Goal: Book appointment/travel/reservation

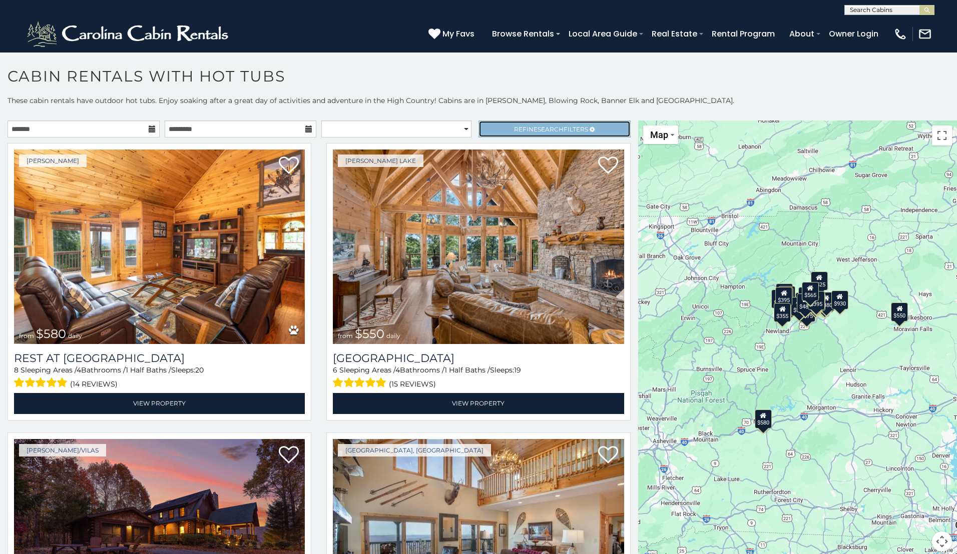
click at [572, 131] on span "Refine Search Filters" at bounding box center [551, 130] width 74 height 8
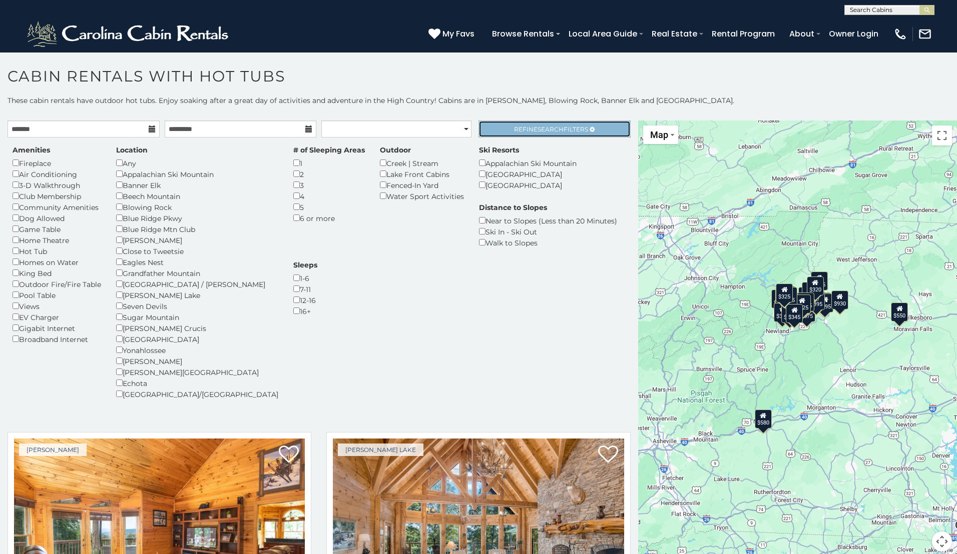
click at [559, 128] on span "Refine Search Filters" at bounding box center [551, 130] width 74 height 8
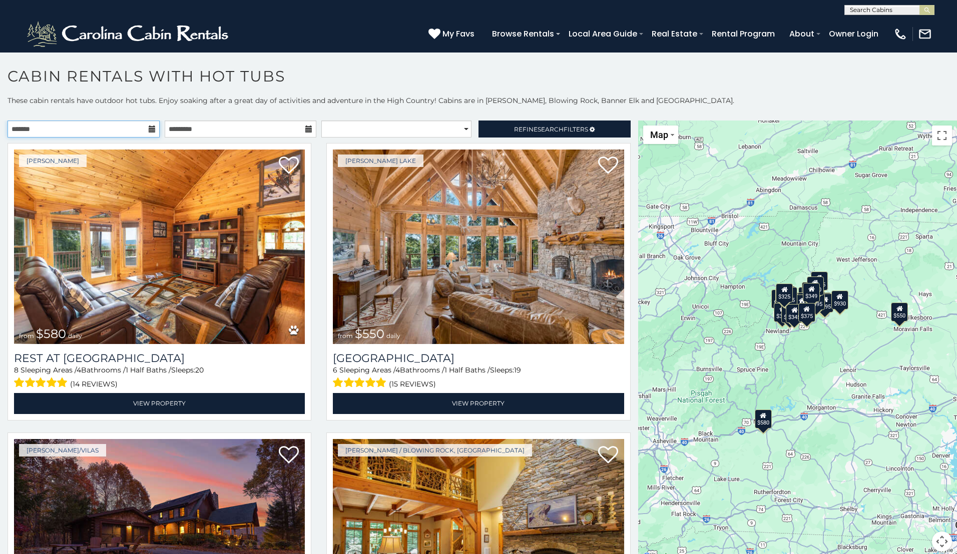
click at [96, 127] on input "text" at bounding box center [84, 129] width 152 height 17
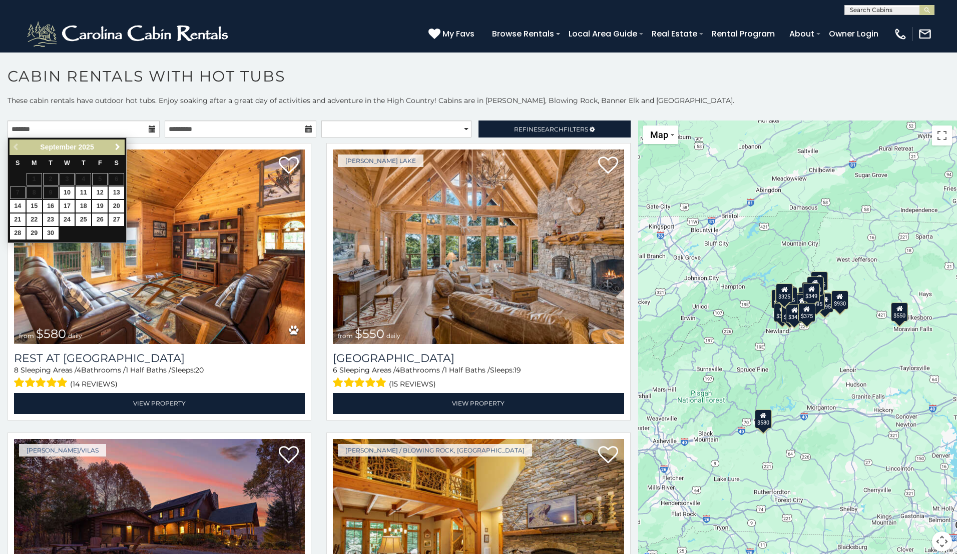
click at [114, 146] on span "Next" at bounding box center [118, 147] width 8 height 8
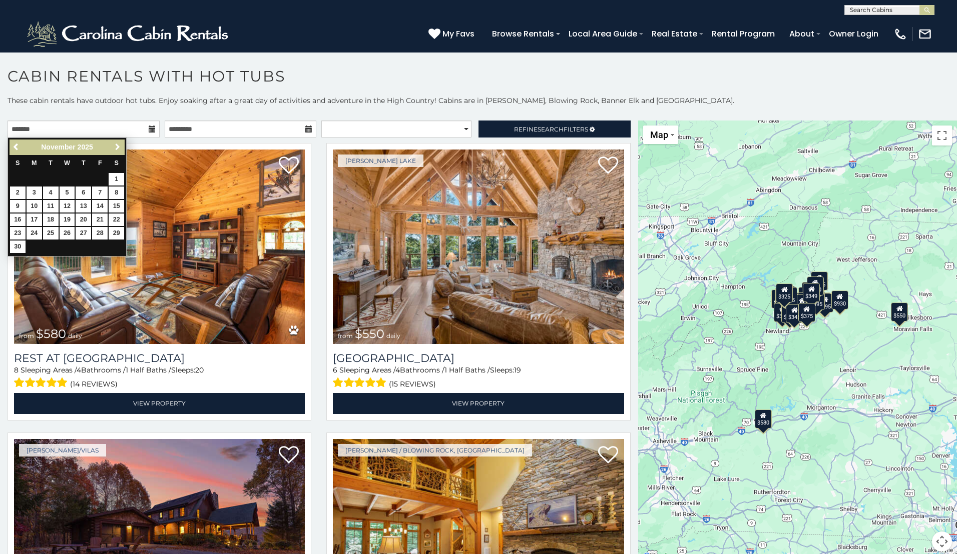
click at [114, 146] on span "Next" at bounding box center [118, 147] width 8 height 8
click at [21, 208] on link "14" at bounding box center [18, 206] width 16 height 13
type input "**********"
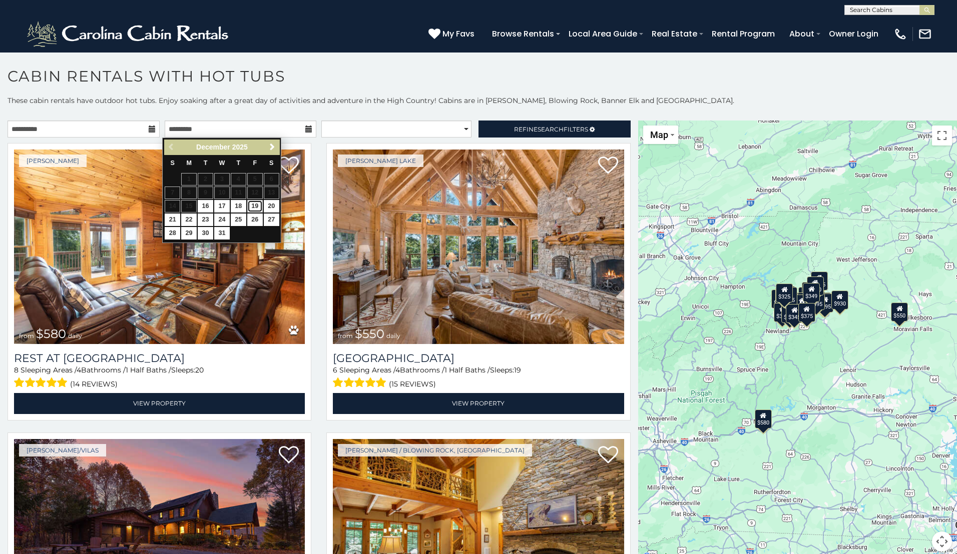
click at [256, 207] on link "19" at bounding box center [255, 206] width 16 height 13
type input "**********"
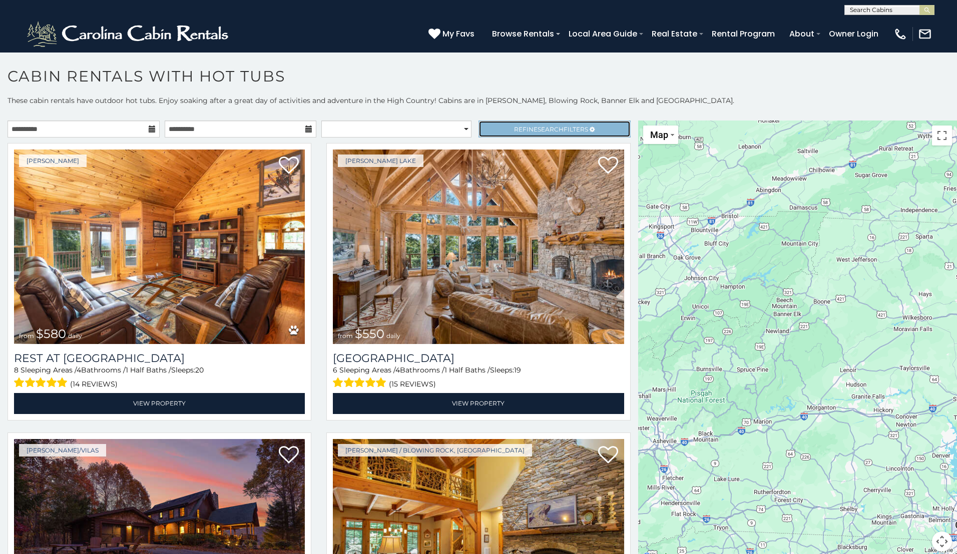
click at [522, 127] on span "Refine Search Filters" at bounding box center [551, 130] width 74 height 8
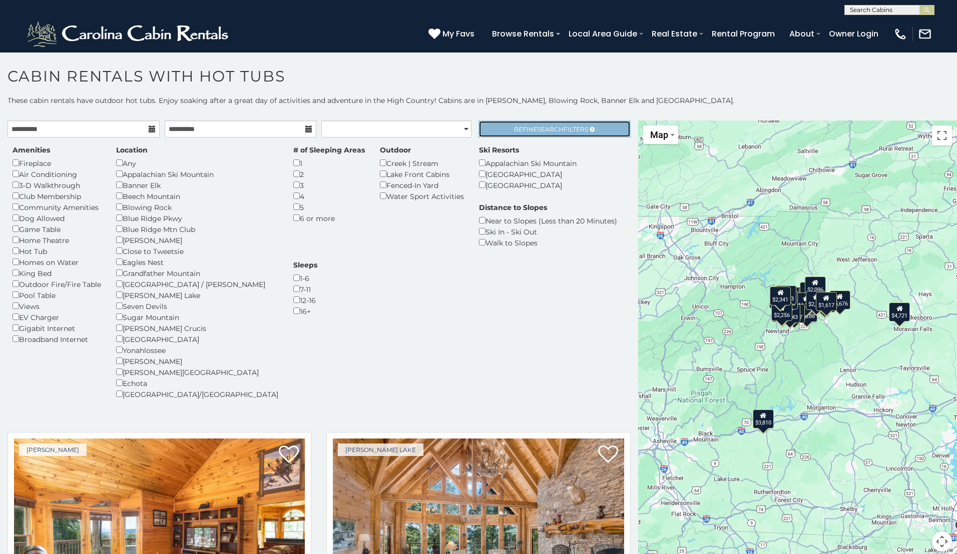
click at [514, 130] on span "Refine Search Filters" at bounding box center [551, 130] width 74 height 8
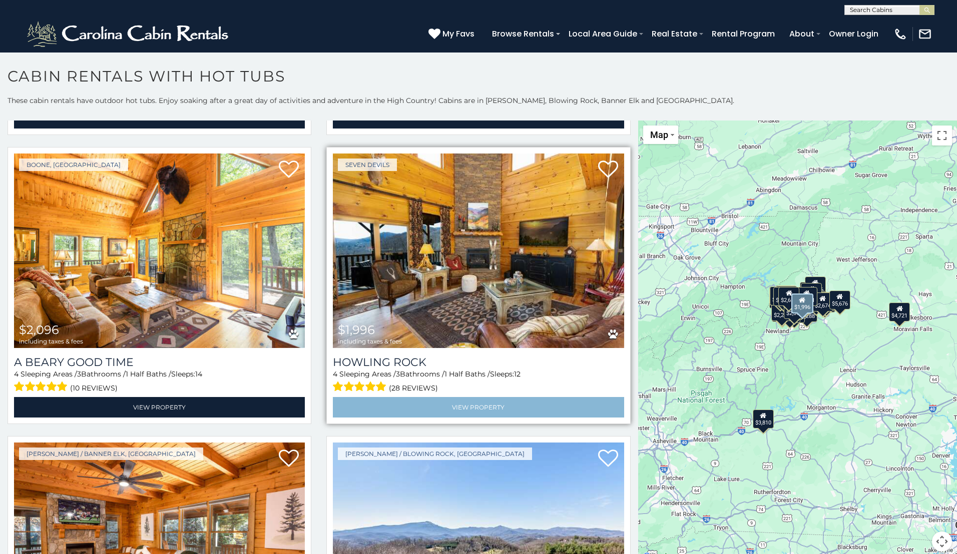
scroll to position [2902, 0]
